Goal: Navigation & Orientation: Go to known website

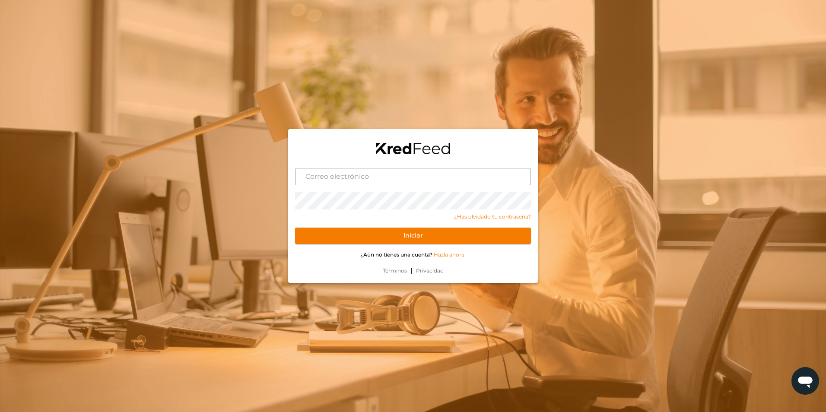
click at [486, 168] on input "text" at bounding box center [413, 176] width 236 height 17
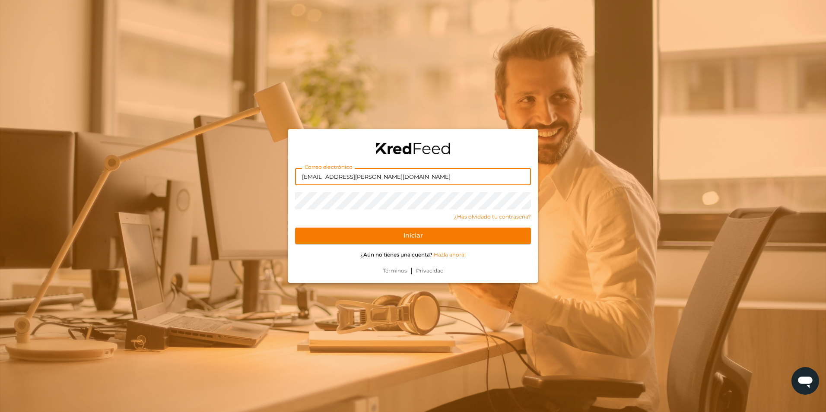
type input "[EMAIL_ADDRESS][PERSON_NAME][DOMAIN_NAME]"
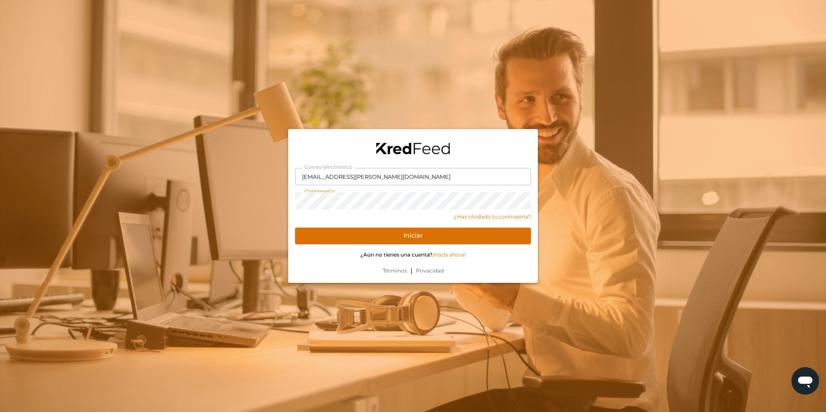
click at [474, 239] on button "Iniciar" at bounding box center [413, 236] width 236 height 16
